Goal: Information Seeking & Learning: Check status

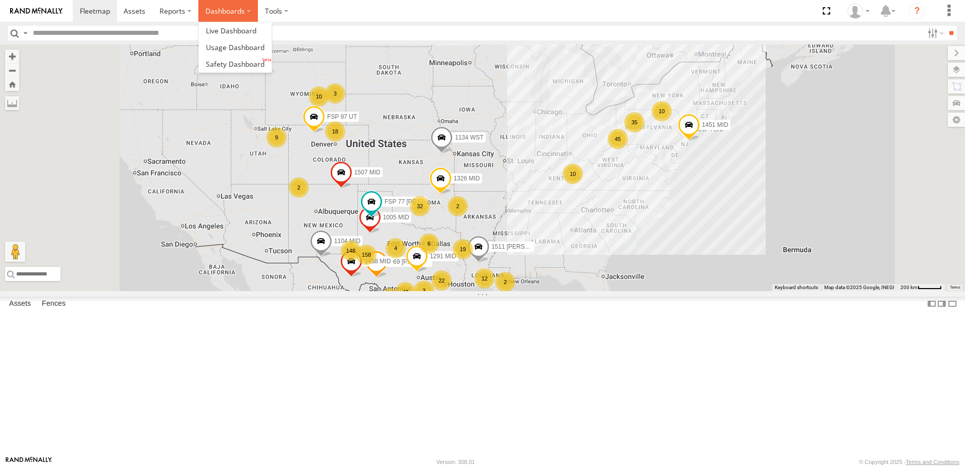
click at [230, 18] on label "Dashboards" at bounding box center [228, 11] width 60 height 22
click at [246, 56] on link at bounding box center [235, 64] width 73 height 17
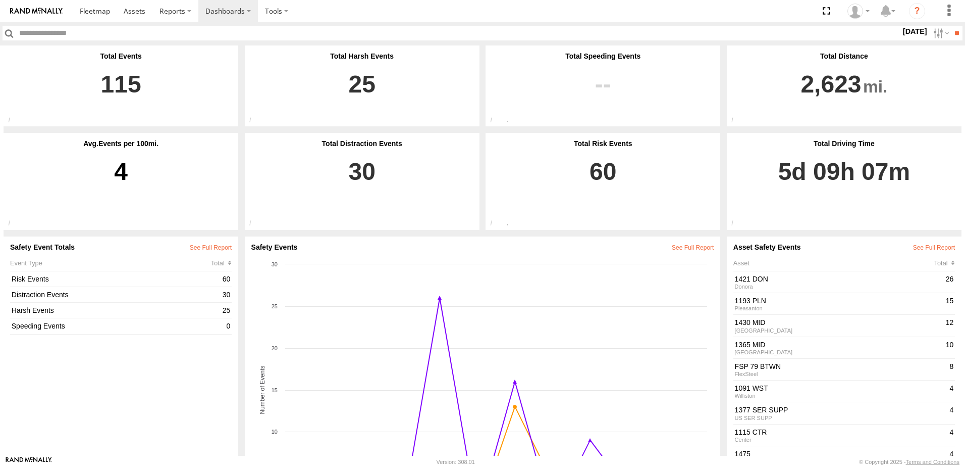
click at [904, 30] on label "[DATE]" at bounding box center [915, 31] width 28 height 11
click at [0, 0] on label at bounding box center [0, 0] width 0 height 0
click at [961, 32] on input "**" at bounding box center [957, 33] width 12 height 15
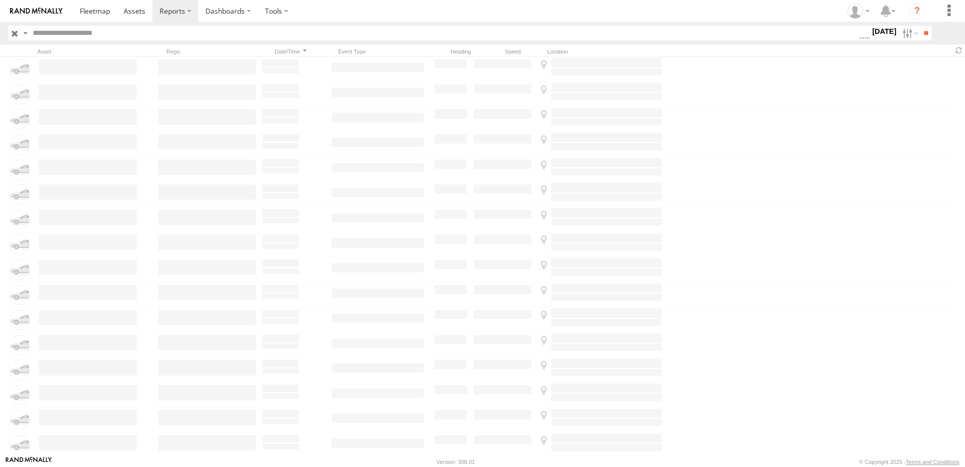
click at [891, 32] on label "29 Sep 25" at bounding box center [885, 31] width 28 height 11
click at [0, 0] on span "Driver Distracted" at bounding box center [0, 0] width 0 height 0
drag, startPoint x: 719, startPoint y: 237, endPoint x: 718, endPoint y: 245, distance: 8.1
click at [0, 0] on span "Food or Drink" at bounding box center [0, 0] width 0 height 0
click at [0, 0] on span "Driver Smoking" at bounding box center [0, 0] width 0 height 0
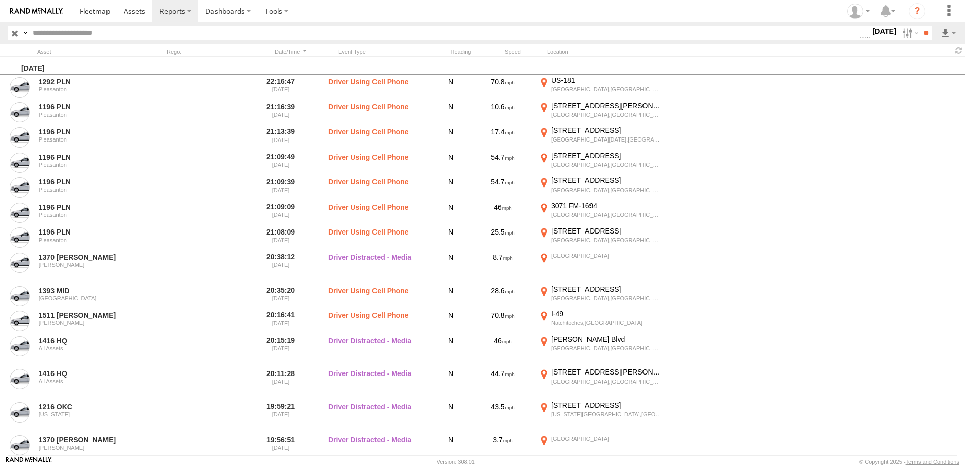
scroll to position [600, 0]
click at [0, 0] on span "Driver Distracted" at bounding box center [0, 0] width 0 height 0
click at [0, 0] on span "Food or Drink" at bounding box center [0, 0] width 0 height 0
click at [0, 0] on span "Driver Smoking" at bounding box center [0, 0] width 0 height 0
click at [921, 34] on input "**" at bounding box center [927, 33] width 12 height 15
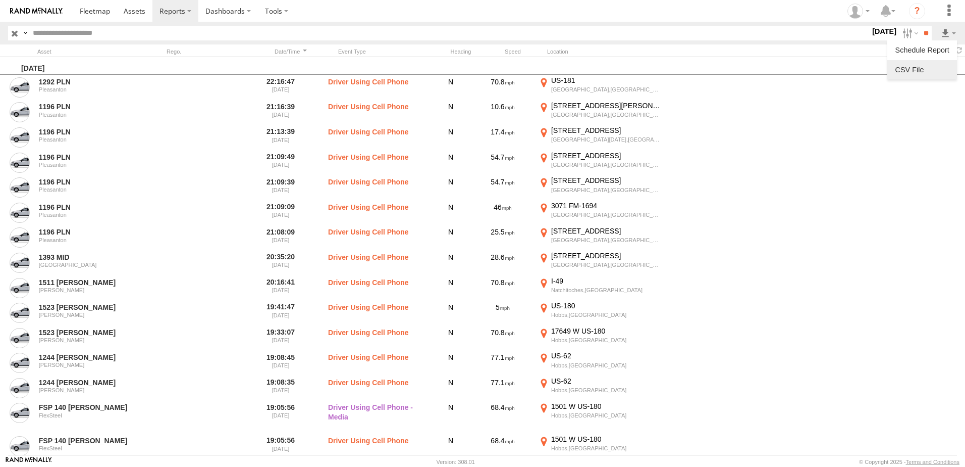
click at [921, 68] on link at bounding box center [923, 69] width 62 height 15
click at [354, 32] on input "text" at bounding box center [450, 33] width 842 height 15
type input "****"
click at [921, 26] on input "**" at bounding box center [927, 33] width 12 height 15
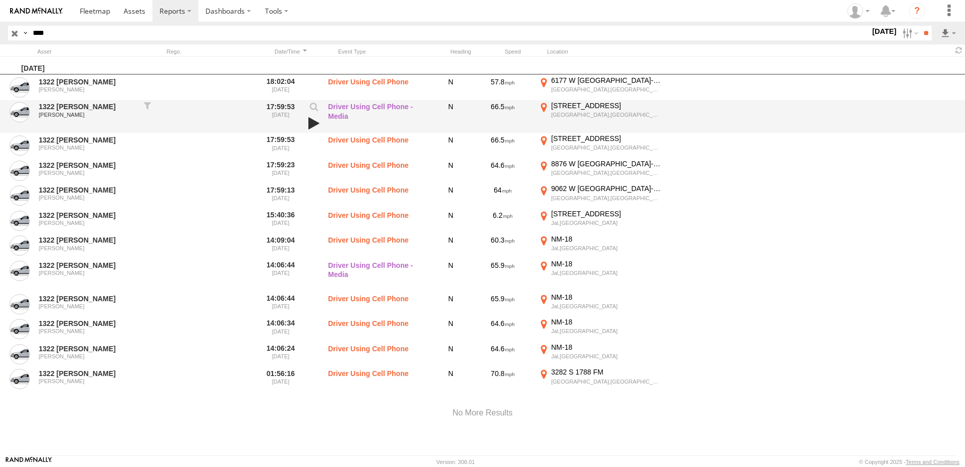
click at [311, 125] on link at bounding box center [314, 123] width 17 height 14
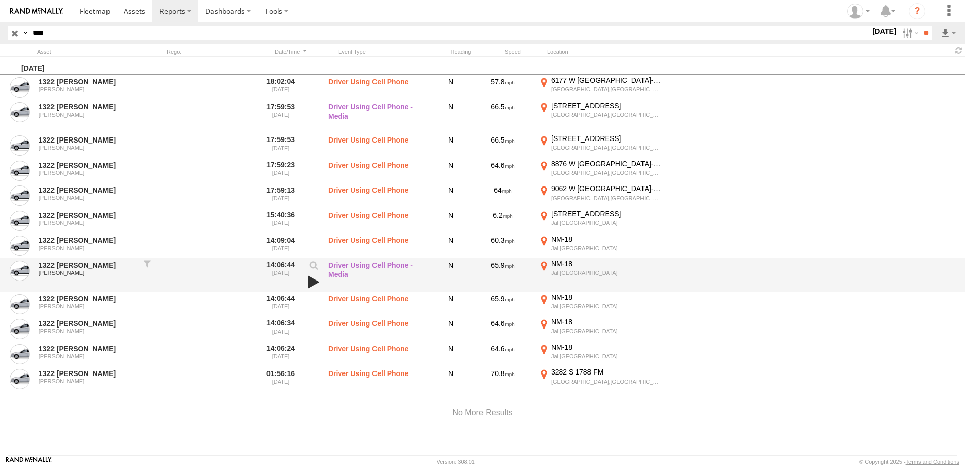
click at [306, 281] on link at bounding box center [314, 282] width 17 height 14
click at [314, 284] on link at bounding box center [314, 282] width 17 height 14
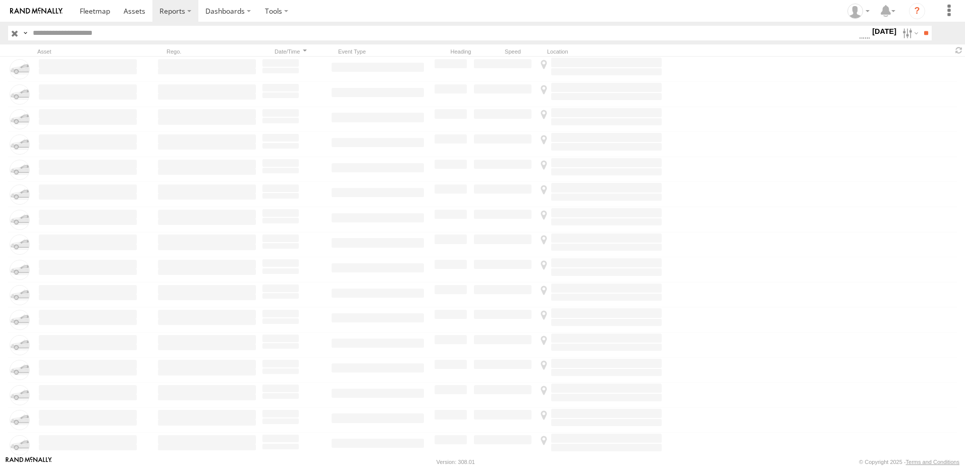
click at [877, 33] on label "[DATE]" at bounding box center [885, 31] width 28 height 11
click at [0, 0] on span "Seatbelt Alarm" at bounding box center [0, 0] width 0 height 0
click at [0, 0] on span "Possible Fatigue" at bounding box center [0, 0] width 0 height 0
click at [0, 0] on span "Lane Departure" at bounding box center [0, 0] width 0 height 0
click at [0, 0] on span "No Driver Detected" at bounding box center [0, 0] width 0 height 0
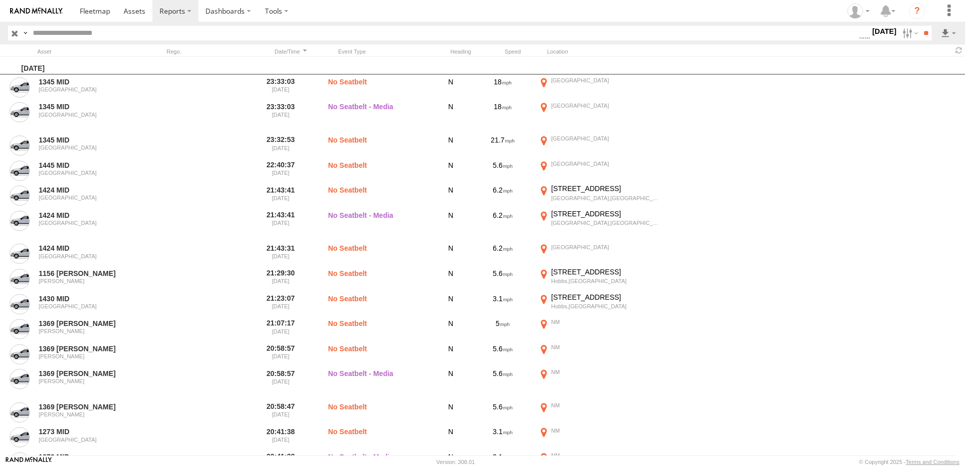
click at [0, 0] on span "Tailgating" at bounding box center [0, 0] width 0 height 0
click at [0, 0] on span "Harsh Right Cornering" at bounding box center [0, 0] width 0 height 0
click at [0, 0] on span "Tailgating" at bounding box center [0, 0] width 0 height 0
click at [0, 0] on span "Harsh Right Cornering" at bounding box center [0, 0] width 0 height 0
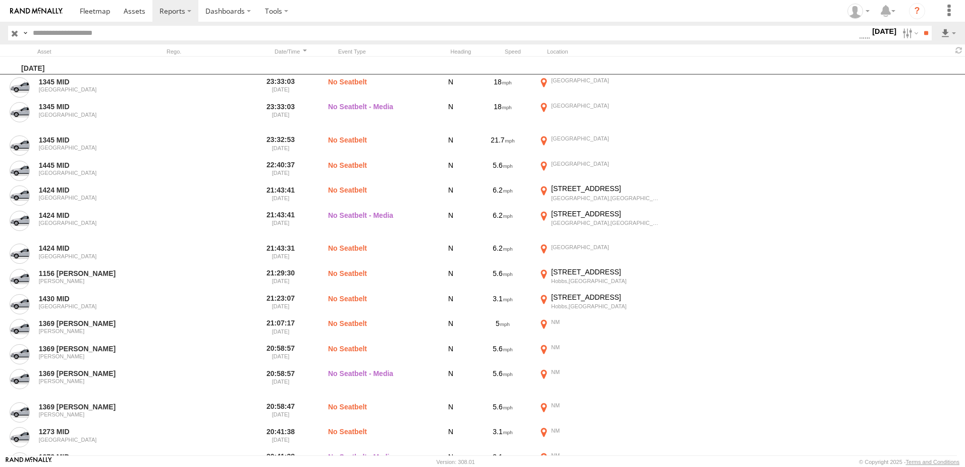
click at [0, 0] on span "Seatbelt Alarm" at bounding box center [0, 0] width 0 height 0
click at [865, 40] on label "Possible Fatigue" at bounding box center [865, 33] width 0 height 13
click at [0, 0] on span "No Driver Detected" at bounding box center [0, 0] width 0 height 0
click at [931, 27] on input "**" at bounding box center [927, 33] width 12 height 15
click at [907, 67] on link at bounding box center [923, 69] width 62 height 15
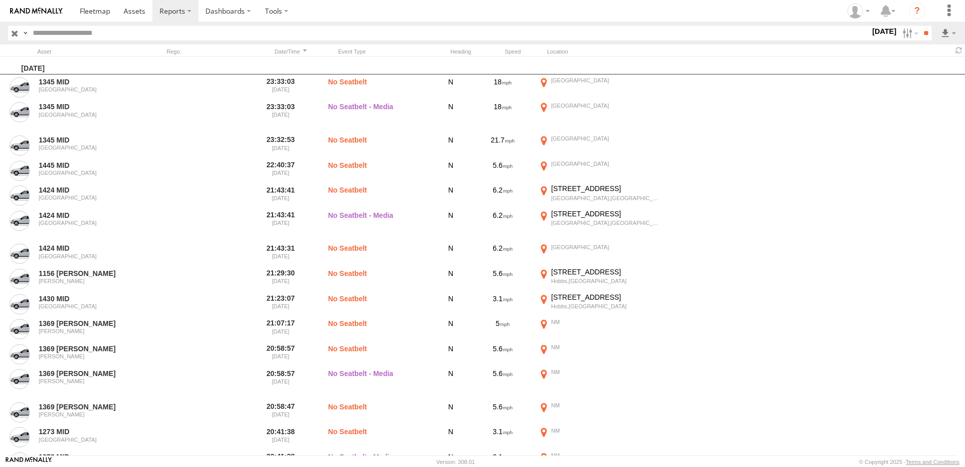
click at [688, 7] on section at bounding box center [518, 11] width 890 height 22
